Goal: Task Accomplishment & Management: Use online tool/utility

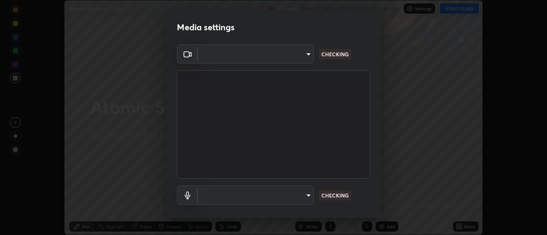
scroll to position [45, 0]
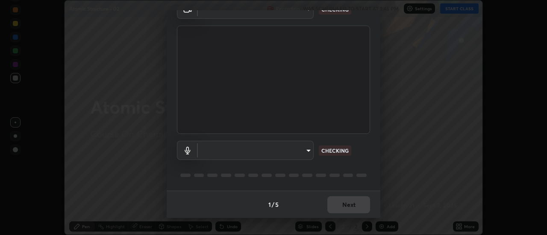
type input "985e4b1f72fc3b9494b48cef3b79fe3b682f9ae0bb15c20acfe574fe2aaad349"
type input "618656b63b7f9ee0ab6491a194f7017e5cc5f8d223736be4f163d7efcd640cbd"
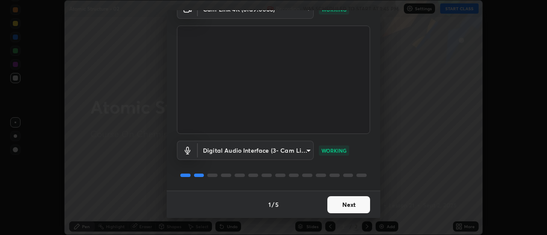
click at [347, 202] on button "Next" at bounding box center [348, 204] width 43 height 17
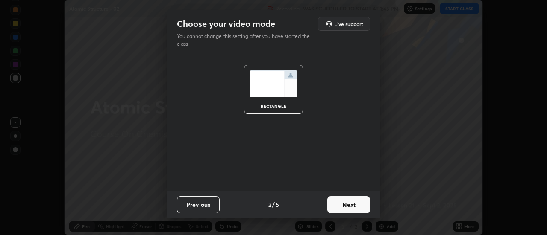
scroll to position [0, 0]
click at [349, 204] on button "Next" at bounding box center [348, 204] width 43 height 17
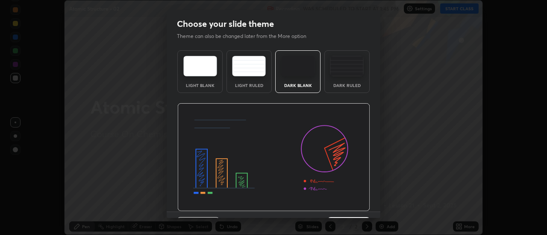
click at [354, 204] on img at bounding box center [273, 157] width 193 height 108
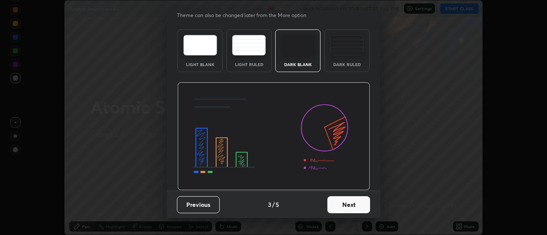
click at [352, 198] on button "Next" at bounding box center [348, 204] width 43 height 17
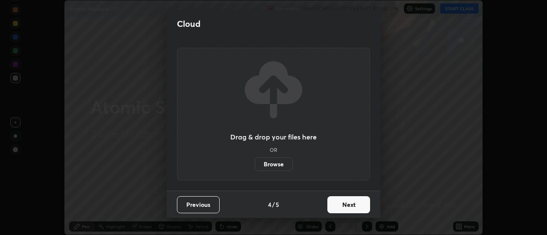
click at [354, 202] on button "Next" at bounding box center [348, 204] width 43 height 17
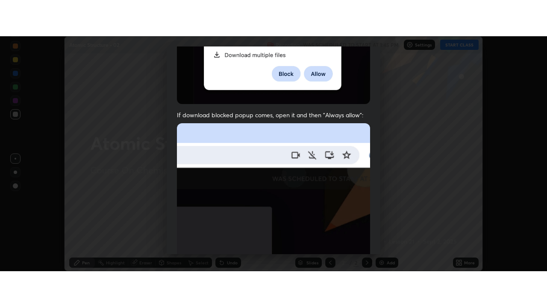
scroll to position [219, 0]
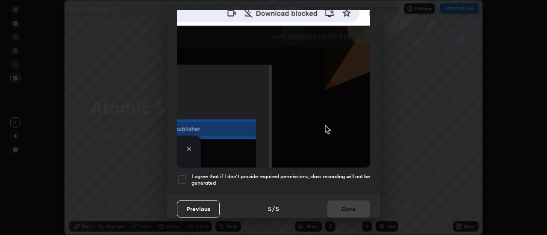
click at [346, 180] on h5 "I agree that if I don't provide required permissions, class recording will not …" at bounding box center [280, 179] width 179 height 13
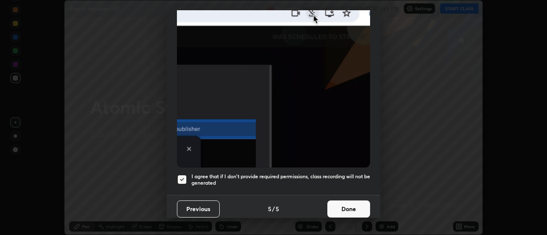
click at [347, 202] on button "Done" at bounding box center [348, 209] width 43 height 17
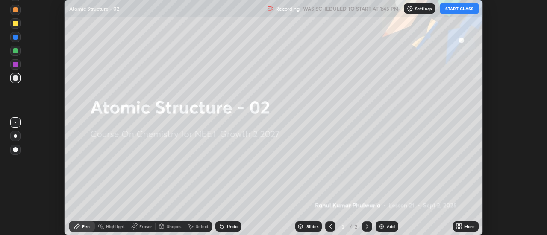
click at [457, 225] on icon at bounding box center [457, 225] width 2 height 2
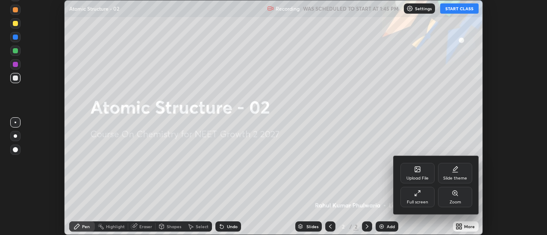
click at [413, 193] on div "Full screen" at bounding box center [417, 197] width 34 height 20
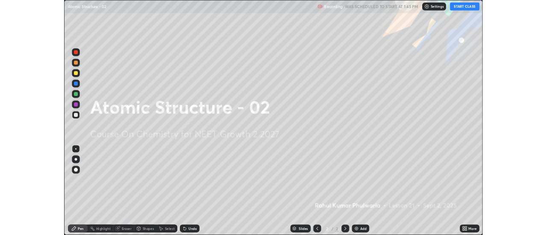
scroll to position [307, 547]
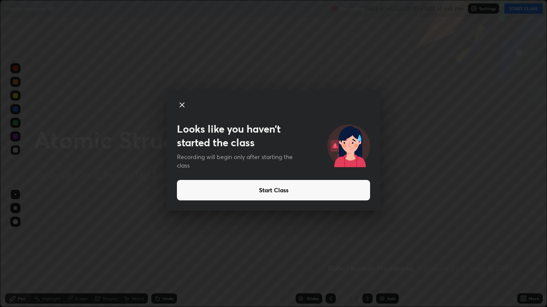
click at [311, 192] on button "Start Class" at bounding box center [273, 190] width 193 height 20
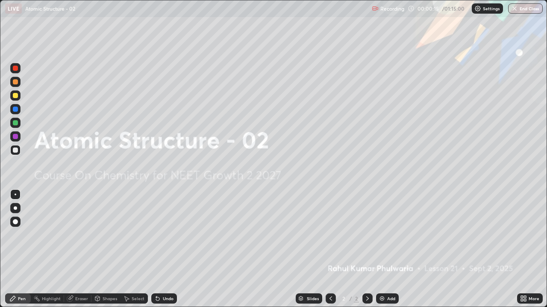
click at [381, 235] on img at bounding box center [381, 299] width 7 height 7
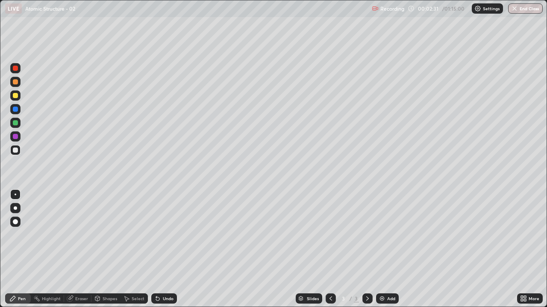
click at [17, 123] on div at bounding box center [15, 122] width 5 height 5
click at [15, 152] on div at bounding box center [15, 150] width 5 height 5
click at [80, 235] on div "Eraser" at bounding box center [77, 299] width 27 height 10
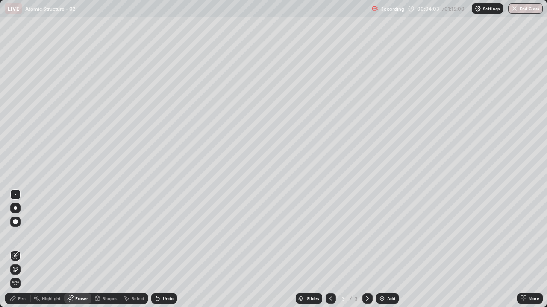
click at [20, 235] on div "Pen" at bounding box center [18, 299] width 26 height 10
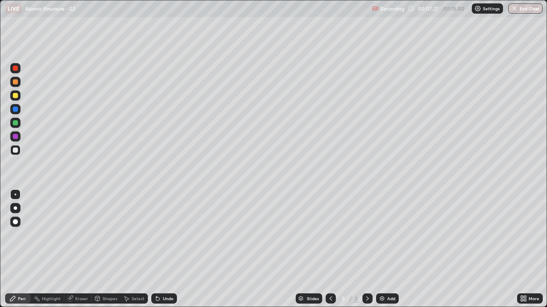
click at [380, 235] on img at bounding box center [381, 299] width 7 height 7
click at [330, 235] on icon at bounding box center [330, 299] width 7 height 7
click at [363, 235] on div at bounding box center [367, 299] width 10 height 10
click at [76, 235] on div "Eraser" at bounding box center [81, 299] width 13 height 4
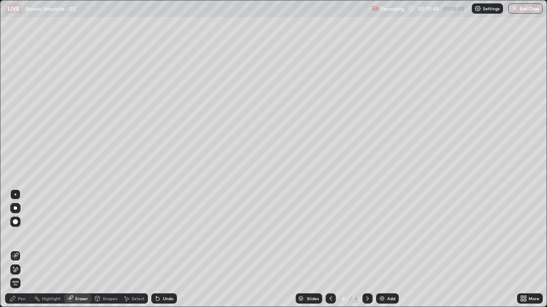
click at [20, 235] on div "Pen" at bounding box center [22, 299] width 8 height 4
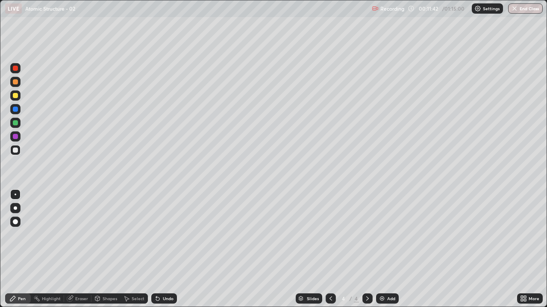
click at [77, 235] on div "Eraser" at bounding box center [81, 299] width 13 height 4
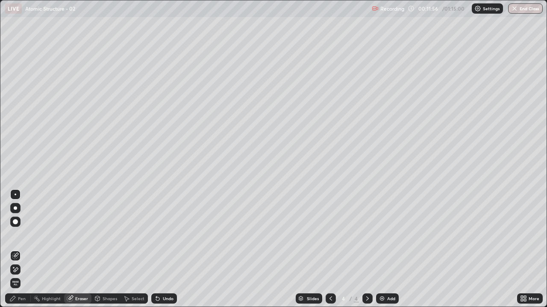
click at [25, 235] on div "Pen" at bounding box center [18, 299] width 26 height 10
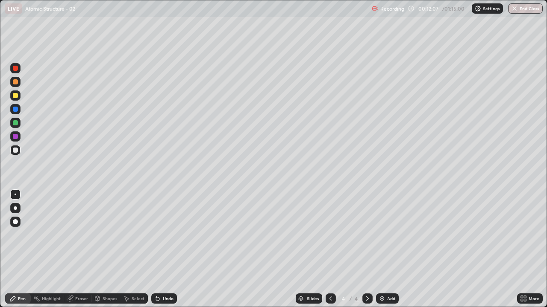
click at [79, 235] on div "Eraser" at bounding box center [81, 299] width 13 height 4
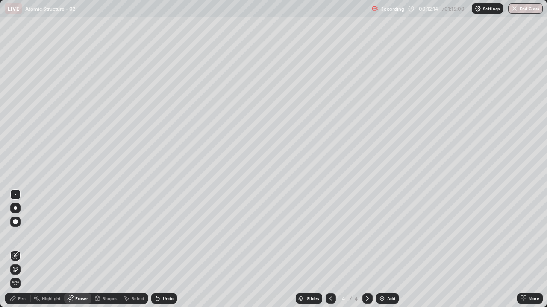
click at [23, 235] on div "Pen" at bounding box center [22, 299] width 8 height 4
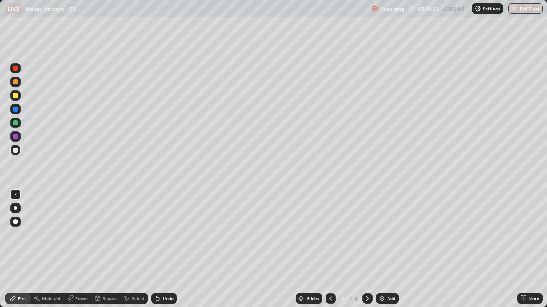
click at [85, 235] on div "Eraser" at bounding box center [81, 299] width 13 height 4
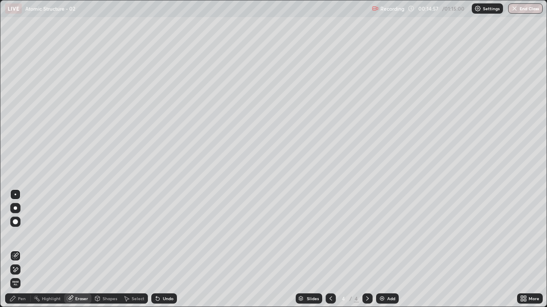
click at [24, 235] on div "Pen" at bounding box center [22, 299] width 8 height 4
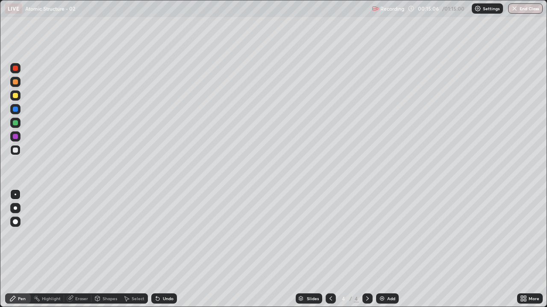
click at [74, 235] on div "Eraser" at bounding box center [77, 299] width 27 height 10
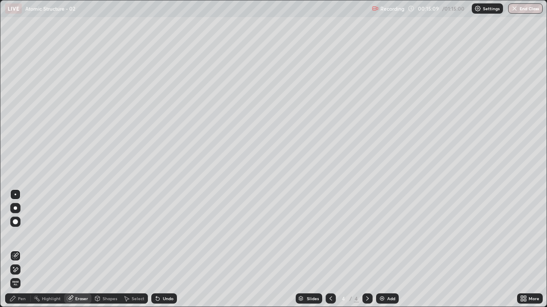
click at [22, 235] on div "Pen" at bounding box center [18, 299] width 26 height 10
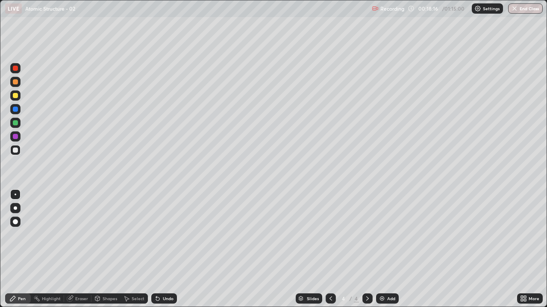
click at [384, 235] on div "Add" at bounding box center [387, 299] width 23 height 10
click at [330, 235] on icon at bounding box center [330, 299] width 7 height 7
click at [364, 235] on icon at bounding box center [367, 299] width 7 height 7
click at [380, 235] on img at bounding box center [381, 299] width 7 height 7
click at [15, 124] on div at bounding box center [15, 122] width 5 height 5
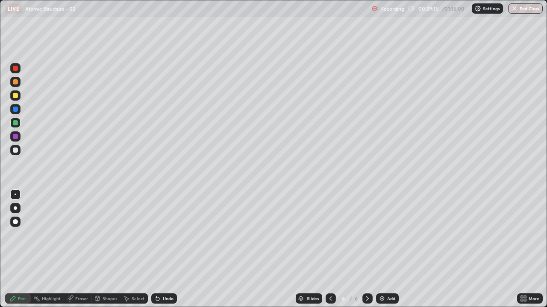
click at [17, 149] on div at bounding box center [15, 150] width 5 height 5
click at [79, 235] on div "Eraser" at bounding box center [81, 299] width 13 height 4
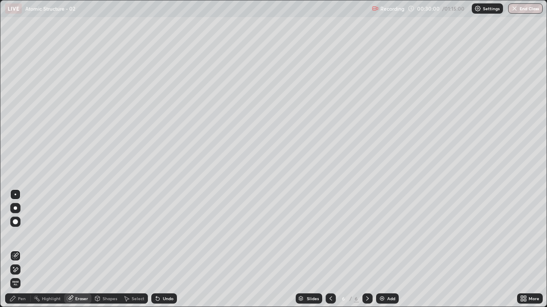
click at [24, 235] on div "Pen" at bounding box center [22, 299] width 8 height 4
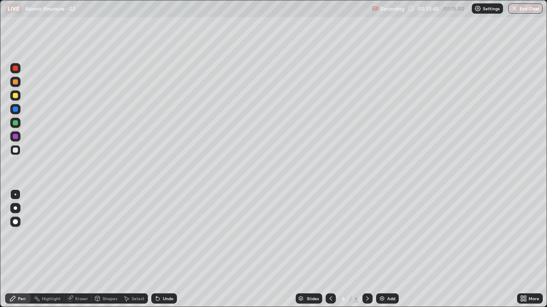
click at [14, 150] on div at bounding box center [15, 150] width 5 height 5
click at [380, 235] on img at bounding box center [381, 299] width 7 height 7
click at [74, 235] on div "Eraser" at bounding box center [77, 299] width 27 height 10
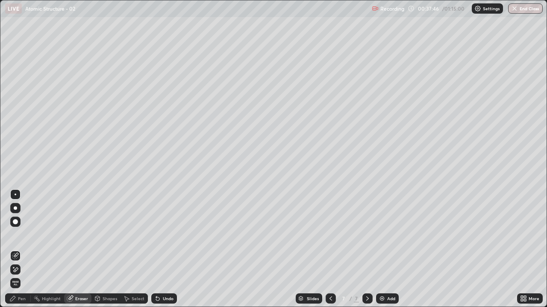
click at [24, 235] on div "Pen" at bounding box center [22, 299] width 8 height 4
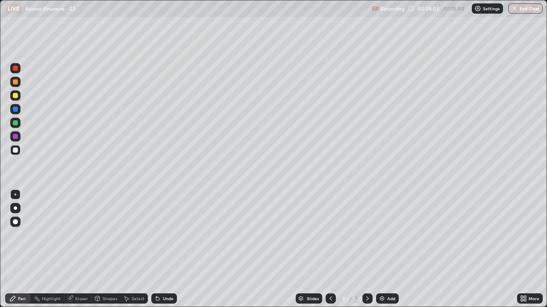
click at [78, 235] on div "Eraser" at bounding box center [81, 299] width 13 height 4
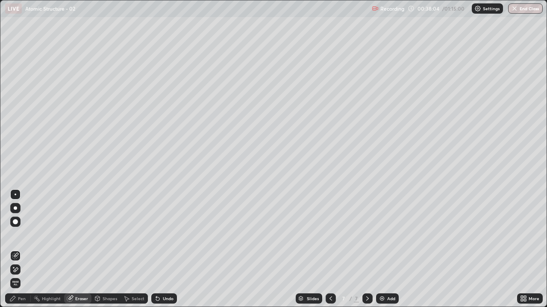
click at [22, 235] on div "Pen" at bounding box center [22, 299] width 8 height 4
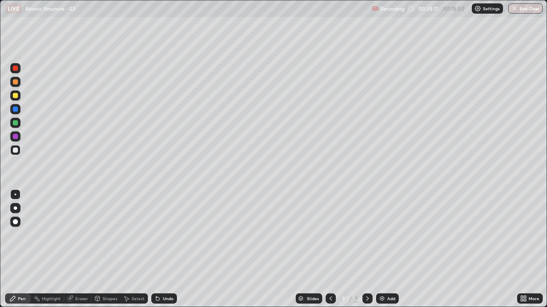
click at [75, 235] on div "Eraser" at bounding box center [81, 299] width 13 height 4
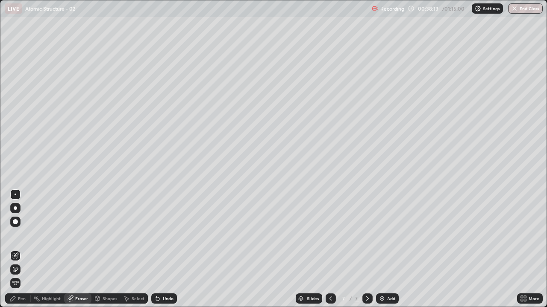
click at [24, 235] on div "Pen" at bounding box center [22, 299] width 8 height 4
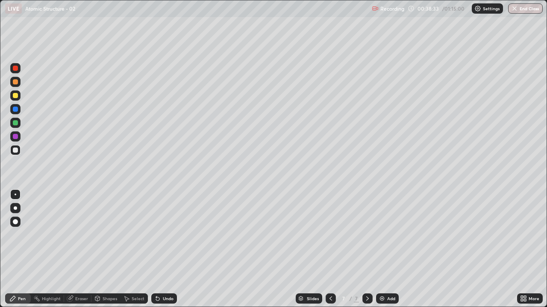
click at [15, 125] on div at bounding box center [15, 122] width 5 height 5
click at [14, 100] on div at bounding box center [15, 96] width 10 height 10
click at [14, 151] on div at bounding box center [15, 150] width 5 height 5
click at [79, 235] on div "Eraser" at bounding box center [81, 299] width 13 height 4
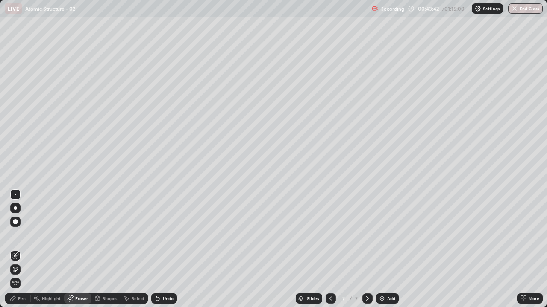
click at [26, 235] on div "Pen" at bounding box center [18, 299] width 26 height 10
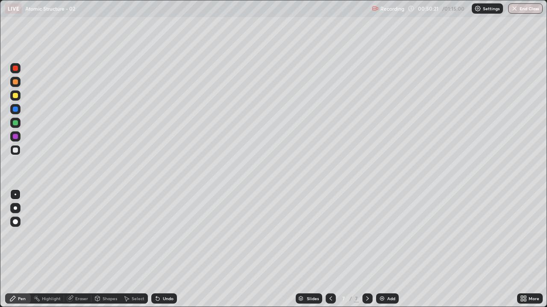
click at [384, 235] on img at bounding box center [381, 299] width 7 height 7
click at [332, 235] on div at bounding box center [330, 299] width 10 height 10
click at [366, 235] on icon at bounding box center [367, 299] width 7 height 7
click at [13, 123] on div at bounding box center [15, 122] width 5 height 5
click at [383, 235] on img at bounding box center [381, 299] width 7 height 7
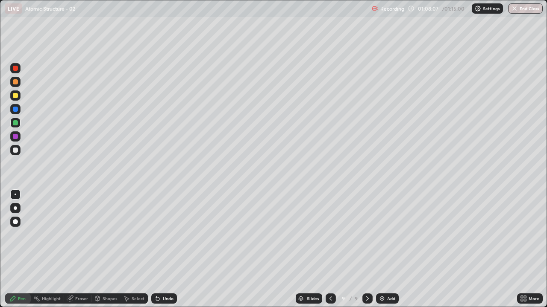
click at [17, 152] on div at bounding box center [15, 150] width 5 height 5
click at [329, 235] on icon at bounding box center [330, 299] width 7 height 7
click at [367, 235] on icon at bounding box center [367, 299] width 7 height 7
click at [331, 235] on icon at bounding box center [330, 299] width 7 height 7
click at [366, 235] on icon at bounding box center [367, 299] width 3 height 4
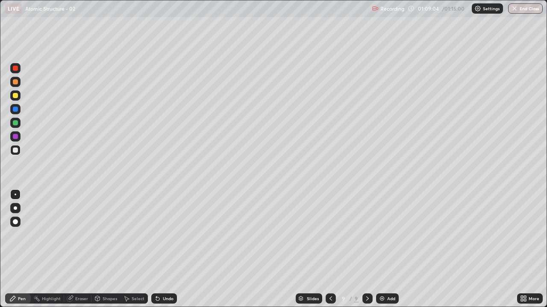
click at [14, 124] on div at bounding box center [15, 122] width 5 height 5
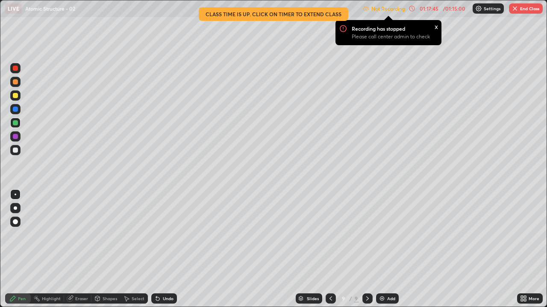
click at [528, 5] on button "End Class" at bounding box center [526, 8] width 34 height 10
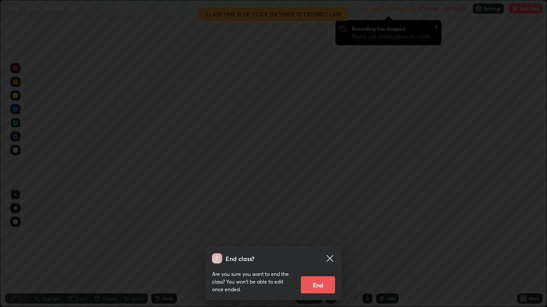
click at [319, 235] on button "End" at bounding box center [318, 285] width 34 height 17
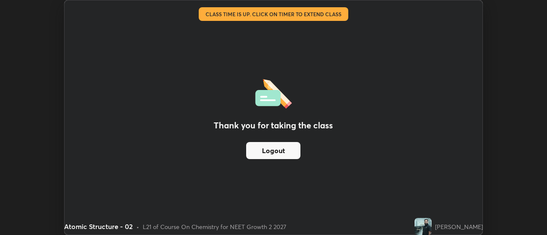
scroll to position [42472, 42161]
